Goal: Task Accomplishment & Management: Complete application form

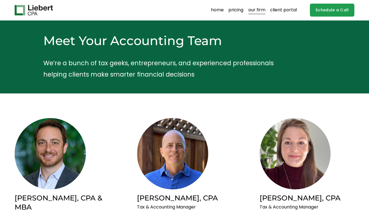
click at [338, 6] on link "Schedule a Call" at bounding box center [332, 10] width 44 height 13
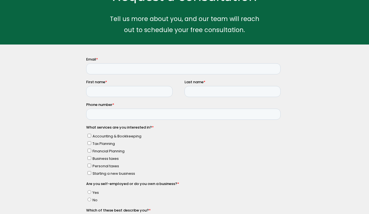
scroll to position [38, 0]
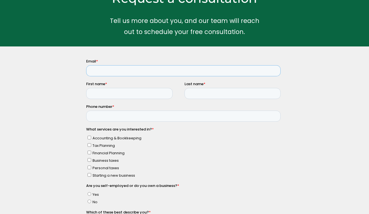
click at [155, 74] on input "Email *" at bounding box center [183, 70] width 195 height 11
type input "john.p.crowley13@gmail.com"
type input "John"
type input "Crowley"
type input "9145524833"
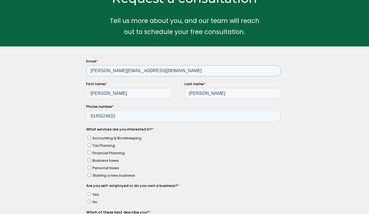
click at [93, 74] on input "john.p.crowley13@gmail.com" at bounding box center [183, 70] width 195 height 11
click at [102, 138] on span "Accounting & Bookkeeping" at bounding box center [116, 137] width 49 height 5
click at [91, 138] on input "Accounting & Bookkeeping" at bounding box center [89, 137] width 4 height 4
checkbox input "true"
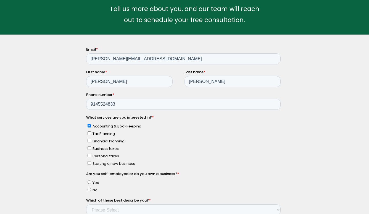
scroll to position [50, 0]
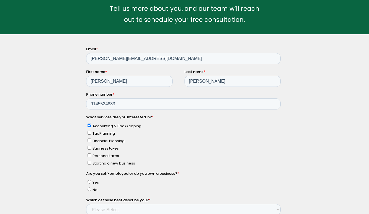
click at [108, 147] on span "Business taxes" at bounding box center [105, 147] width 26 height 5
click at [91, 147] on input "Business taxes" at bounding box center [89, 148] width 4 height 4
checkbox input "true"
click at [107, 154] on span "Personal taxes" at bounding box center [105, 155] width 27 height 5
click at [91, 154] on input "Personal taxes" at bounding box center [89, 155] width 4 height 4
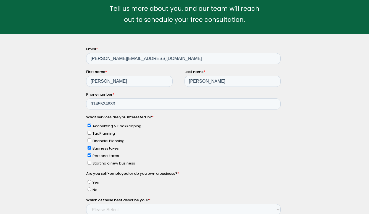
checkbox input "true"
click at [117, 126] on span "Accounting & Bookkeeping" at bounding box center [116, 125] width 49 height 5
click at [91, 126] on input "Accounting & Bookkeeping" at bounding box center [89, 125] width 4 height 4
checkbox input "false"
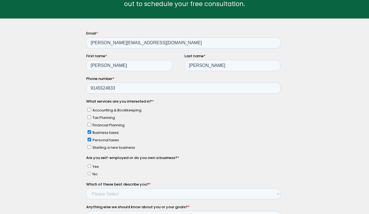
scroll to position [66, 0]
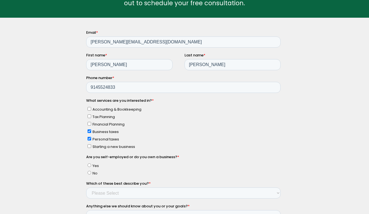
click at [93, 166] on span "Yes" at bounding box center [95, 165] width 6 height 5
click at [91, 166] on input "Yes" at bounding box center [89, 165] width 4 height 4
radio input "true"
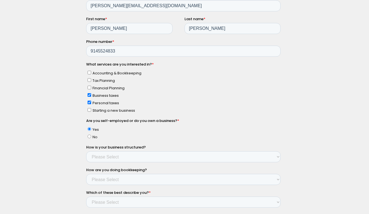
scroll to position [103, 0]
click at [96, 138] on div "Are you self-employed or do you own a business? * Yes No How is your business s…" at bounding box center [184, 150] width 197 height 67
click at [128, 156] on select "Please Select Single Member LLC Multi Member LLC S Corporation C Corporation Pa…" at bounding box center [183, 156] width 195 height 11
select select "Yes - Single Member LLC"
click at [86, 156] on select "Please Select Single Member LLC Multi Member LLC S Corporation C Corporation Pa…" at bounding box center [183, 156] width 195 height 11
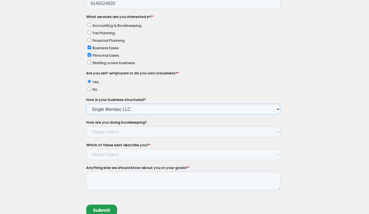
scroll to position [150, 0]
click at [231, 124] on div "How are you doing bookkeeping? Please Select Not doing any bookkeeping Myself -…" at bounding box center [184, 128] width 197 height 18
click at [230, 128] on select "Please Select Not doing any bookkeeping Myself - Spreadsheets Myself - Bookkeep…" at bounding box center [183, 131] width 195 height 11
select select "Myself - Bookkeeping software"
click at [86, 137] on select "Please Select Not doing any bookkeeping Myself - Spreadsheets Myself - Bookkeep…" at bounding box center [183, 131] width 195 height 11
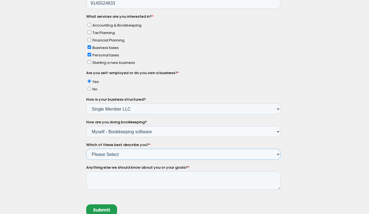
click at [193, 153] on select "Please Select Income < $100k Income between $100k-$250k Income between $250k-$5…" at bounding box center [183, 154] width 195 height 11
select select "Income between $100k-$350k"
click at [86, 160] on select "Please Select Income < $100k Income between $100k-$250k Income between $250k-$5…" at bounding box center [183, 154] width 195 height 11
click at [186, 174] on textarea "Anything else we should know about you or your goals? *" at bounding box center [183, 180] width 195 height 18
paste textarea "Good afternoon, I'm looking for an accountant to assist with personal and busin…"
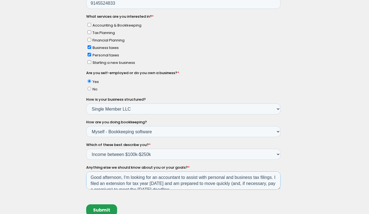
scroll to position [3, 0]
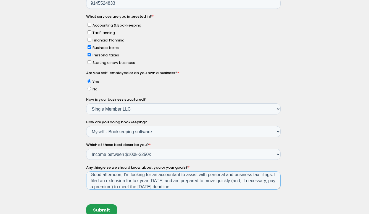
click at [125, 174] on textarea "Good afternoon, I'm looking for an accountant to assist with personal and busin…" at bounding box center [183, 180] width 195 height 18
drag, startPoint x: 89, startPoint y: 174, endPoint x: 296, endPoint y: 175, distance: 207.3
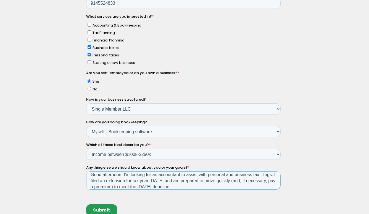
click html "Email * john.p.crowley13@gmail.com First name * John Last name * Crowley Phone …"
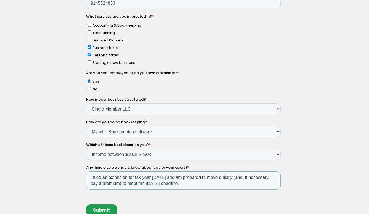
scroll to position [0, 0]
click at [234, 184] on textarea "I filed an extension for tax year 2024 and am prepared to move quickly (and, if…" at bounding box center [183, 180] width 195 height 18
type textarea "I filed an extension for tax year 2024 and am prepared to move quickly (and, if…"
click at [242, 195] on form "Email * john.p.crowley13@gmail.com First name * John Last name * Crowley Phone …" at bounding box center [184, 83] width 197 height 275
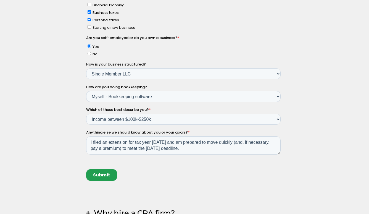
scroll to position [187, 0]
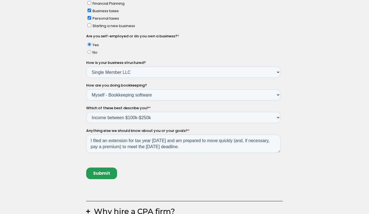
click at [99, 173] on input "Submit" at bounding box center [101, 173] width 31 height 12
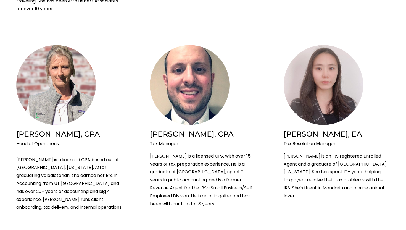
scroll to position [497, 0]
